Goal: Task Accomplishment & Management: Complete application form

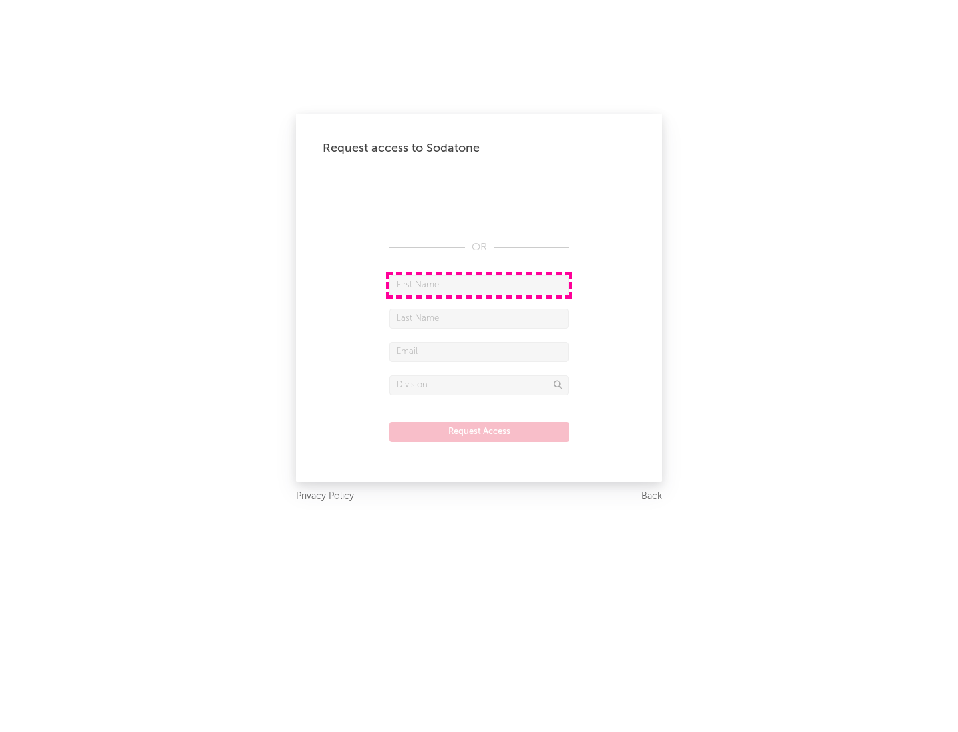
click at [479, 285] on input "text" at bounding box center [479, 285] width 180 height 20
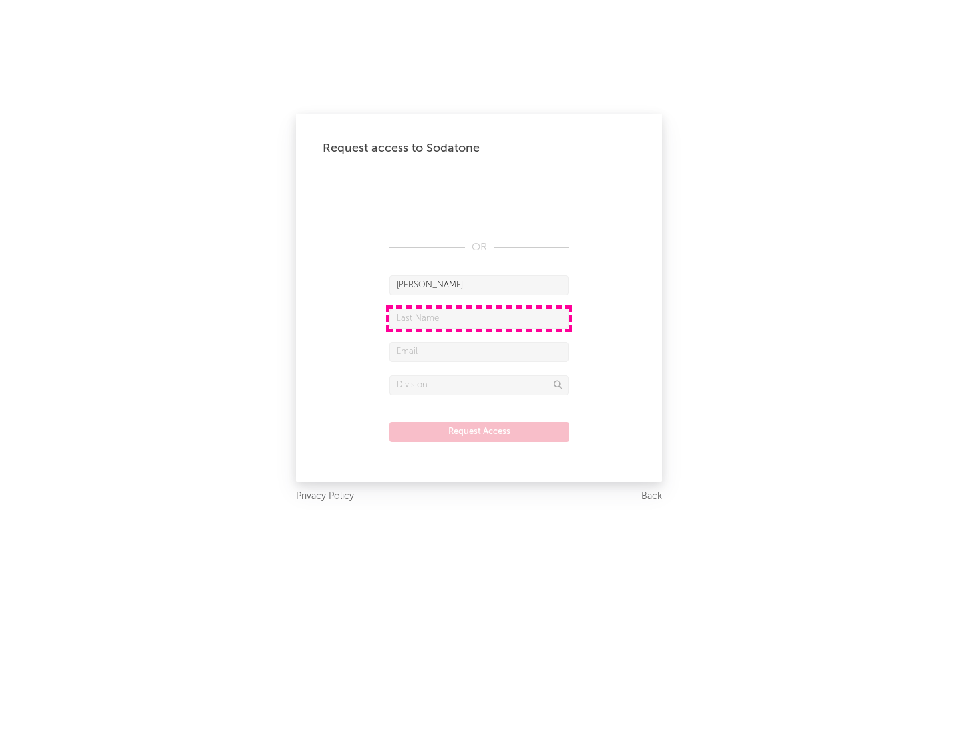
type input "[PERSON_NAME]"
click at [479, 318] on input "text" at bounding box center [479, 319] width 180 height 20
type input "[PERSON_NAME]"
click at [479, 351] on input "text" at bounding box center [479, 352] width 180 height 20
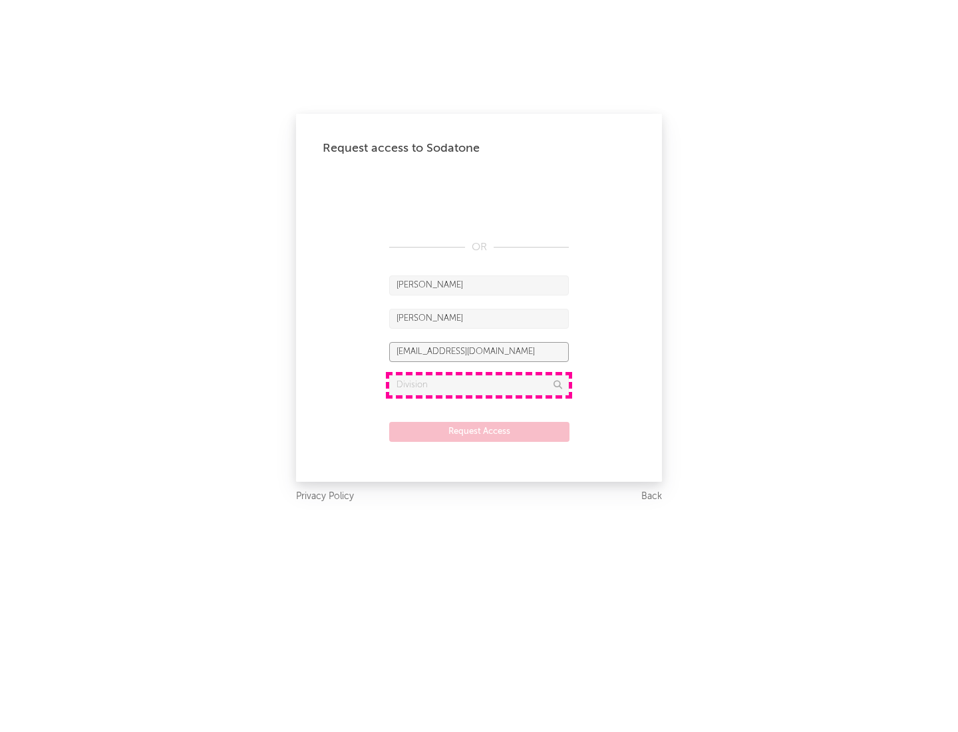
type input "[EMAIL_ADDRESS][DOMAIN_NAME]"
click at [479, 385] on input "text" at bounding box center [479, 385] width 180 height 20
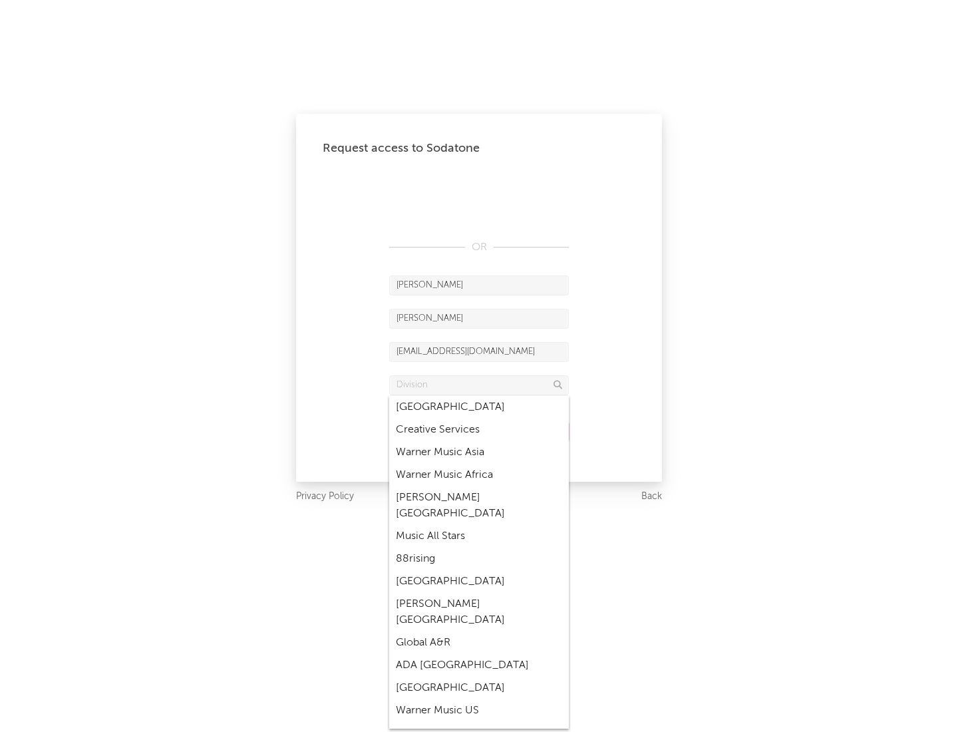
click at [479, 525] on div "Music All Stars" at bounding box center [479, 536] width 180 height 23
type input "Music All Stars"
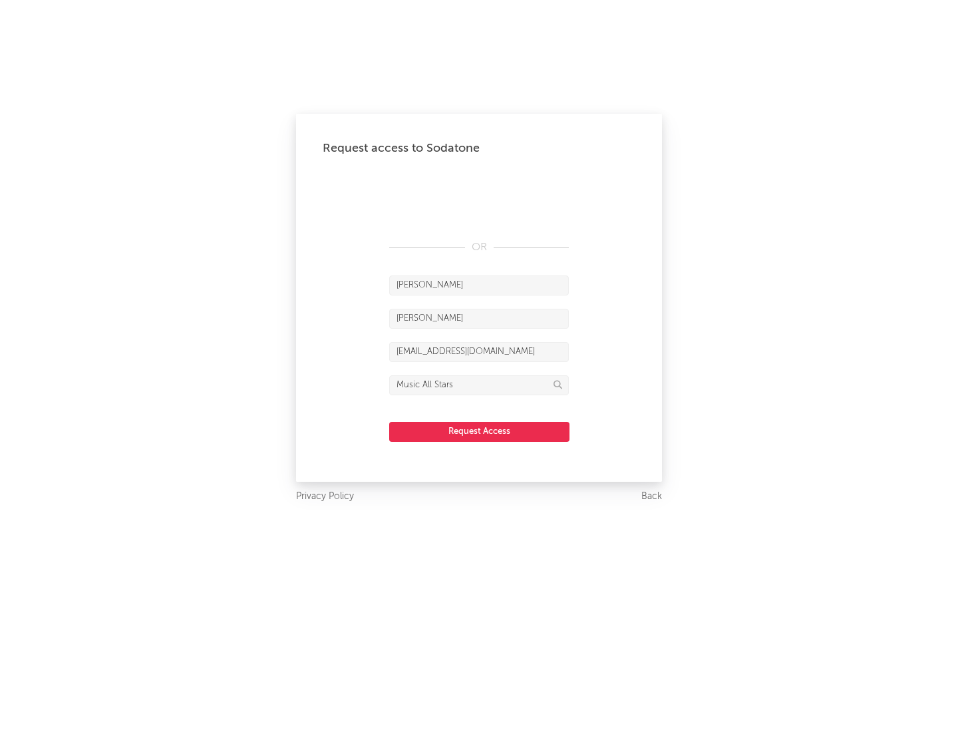
click at [479, 431] on button "Request Access" at bounding box center [479, 432] width 180 height 20
